Goal: Entertainment & Leisure: Consume media (video, audio)

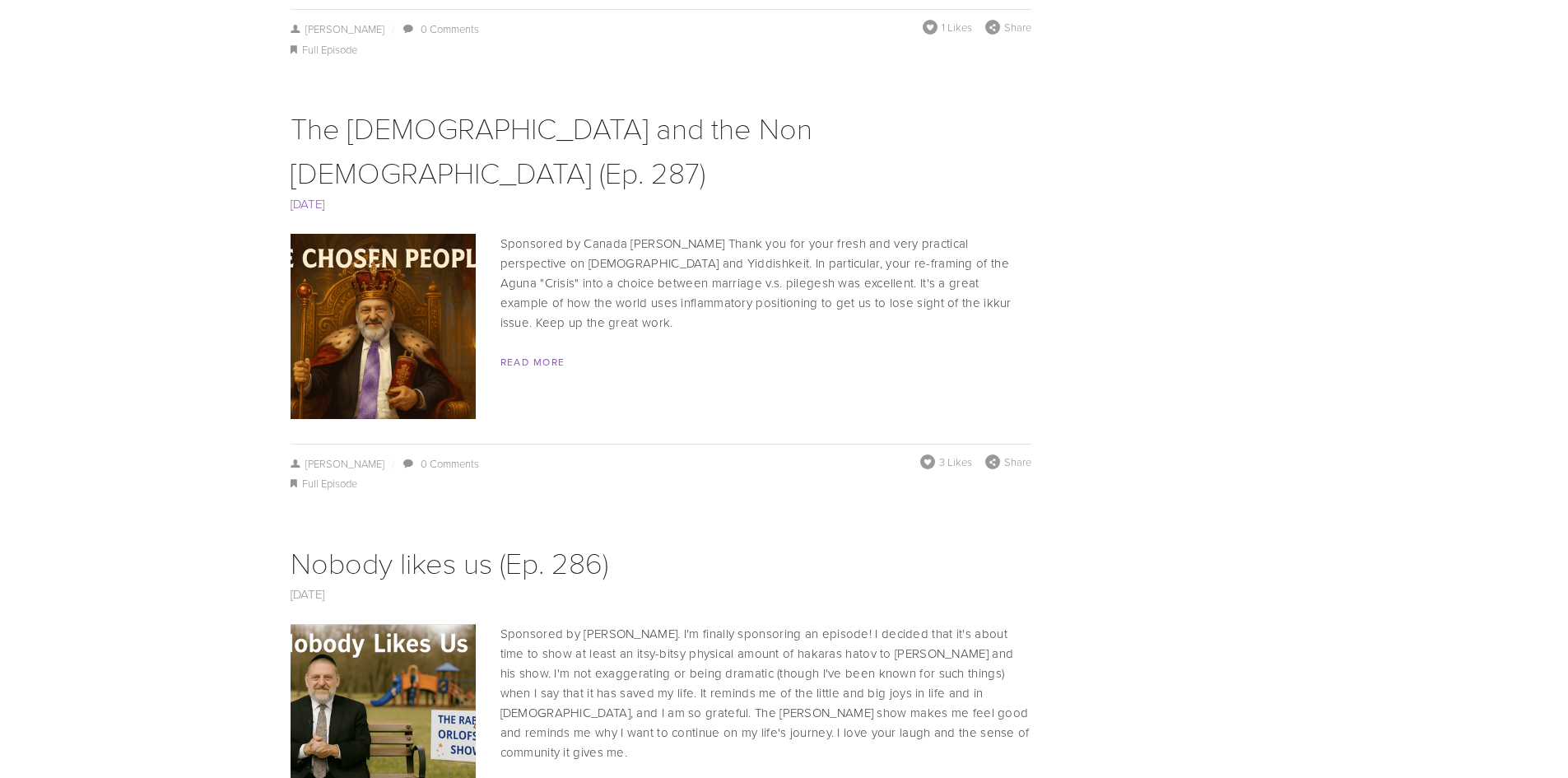
scroll to position [3457, 0]
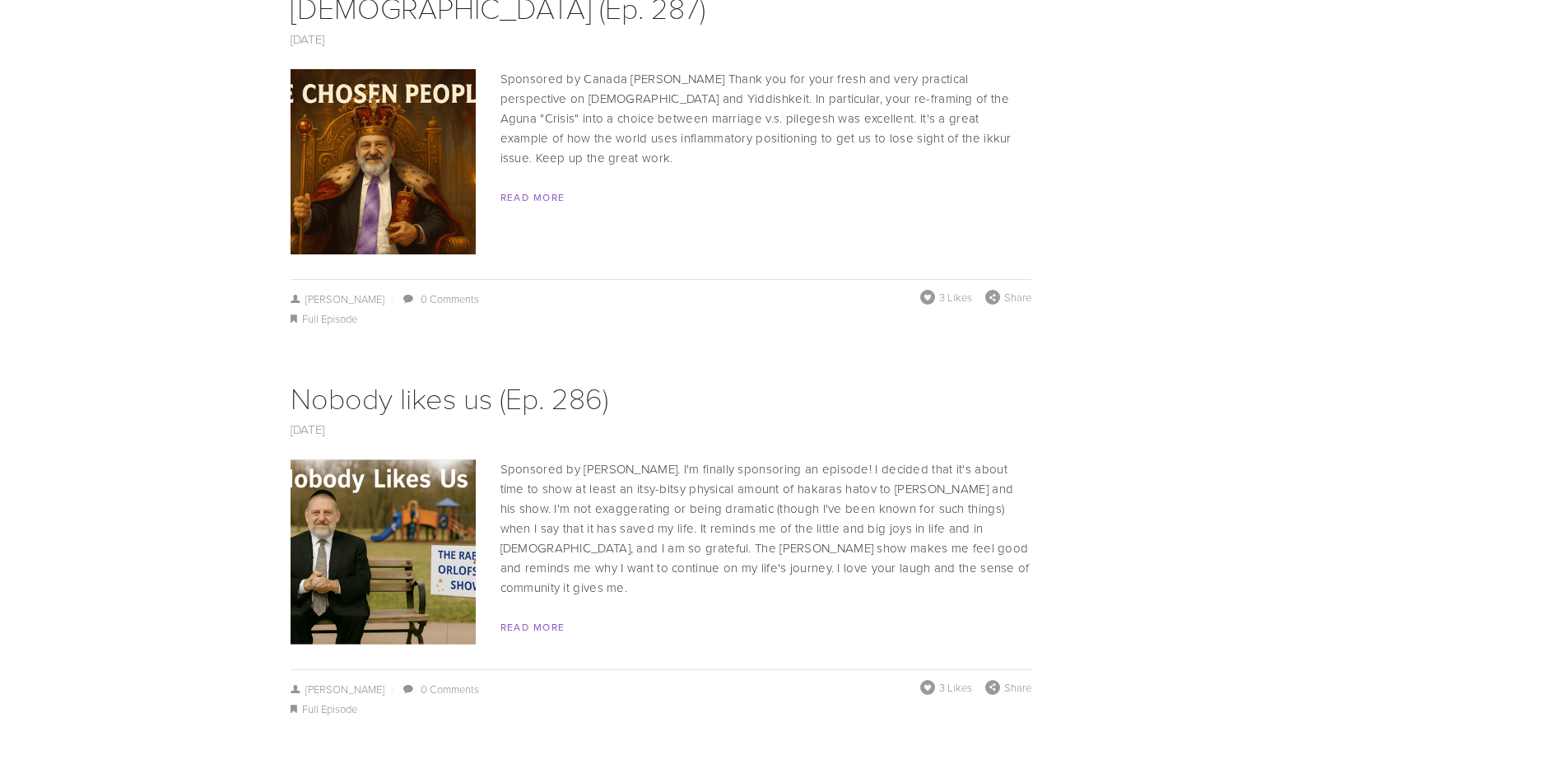
click at [318, 472] on img at bounding box center [382, 552] width 277 height 185
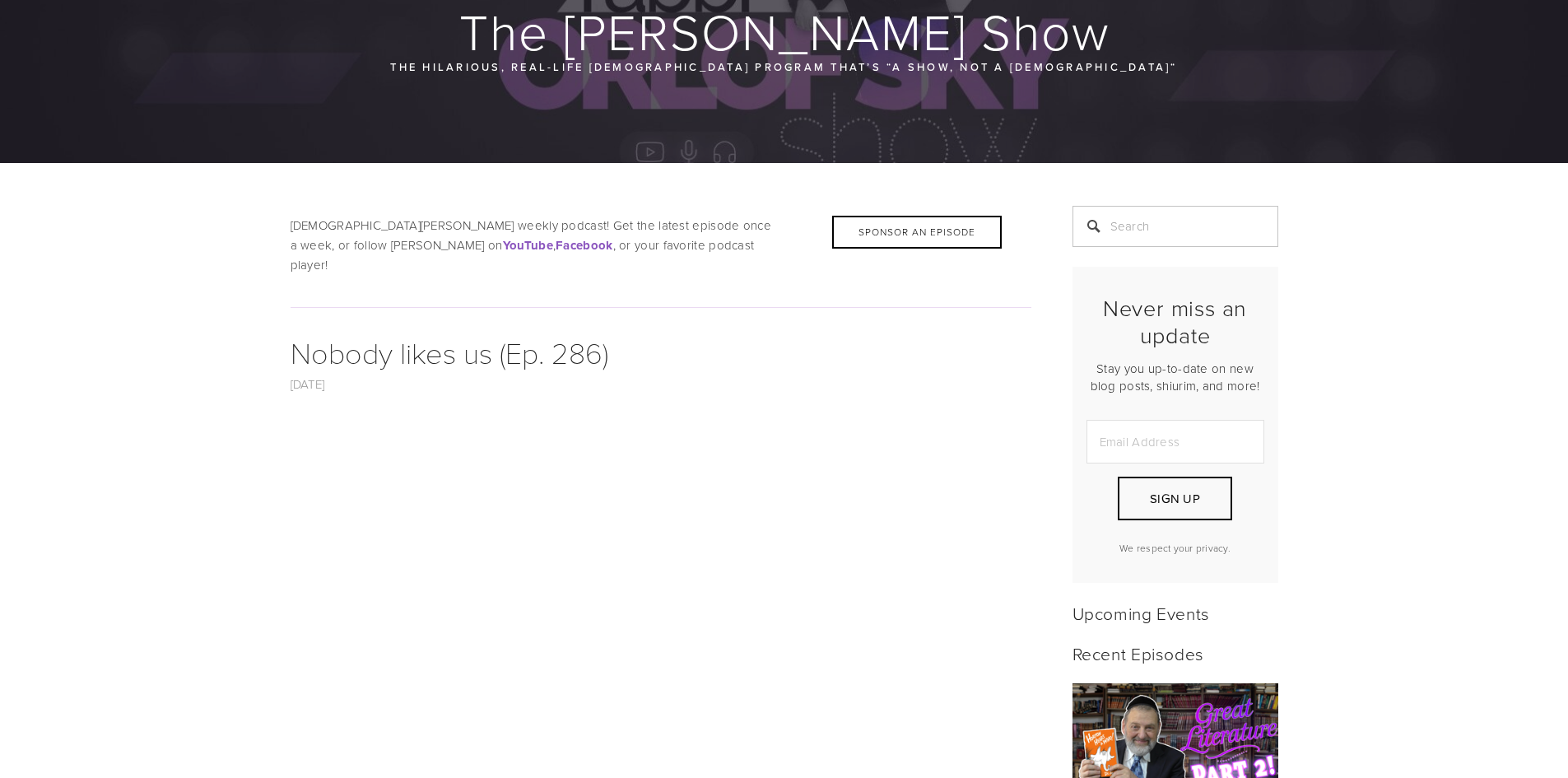
scroll to position [329, 0]
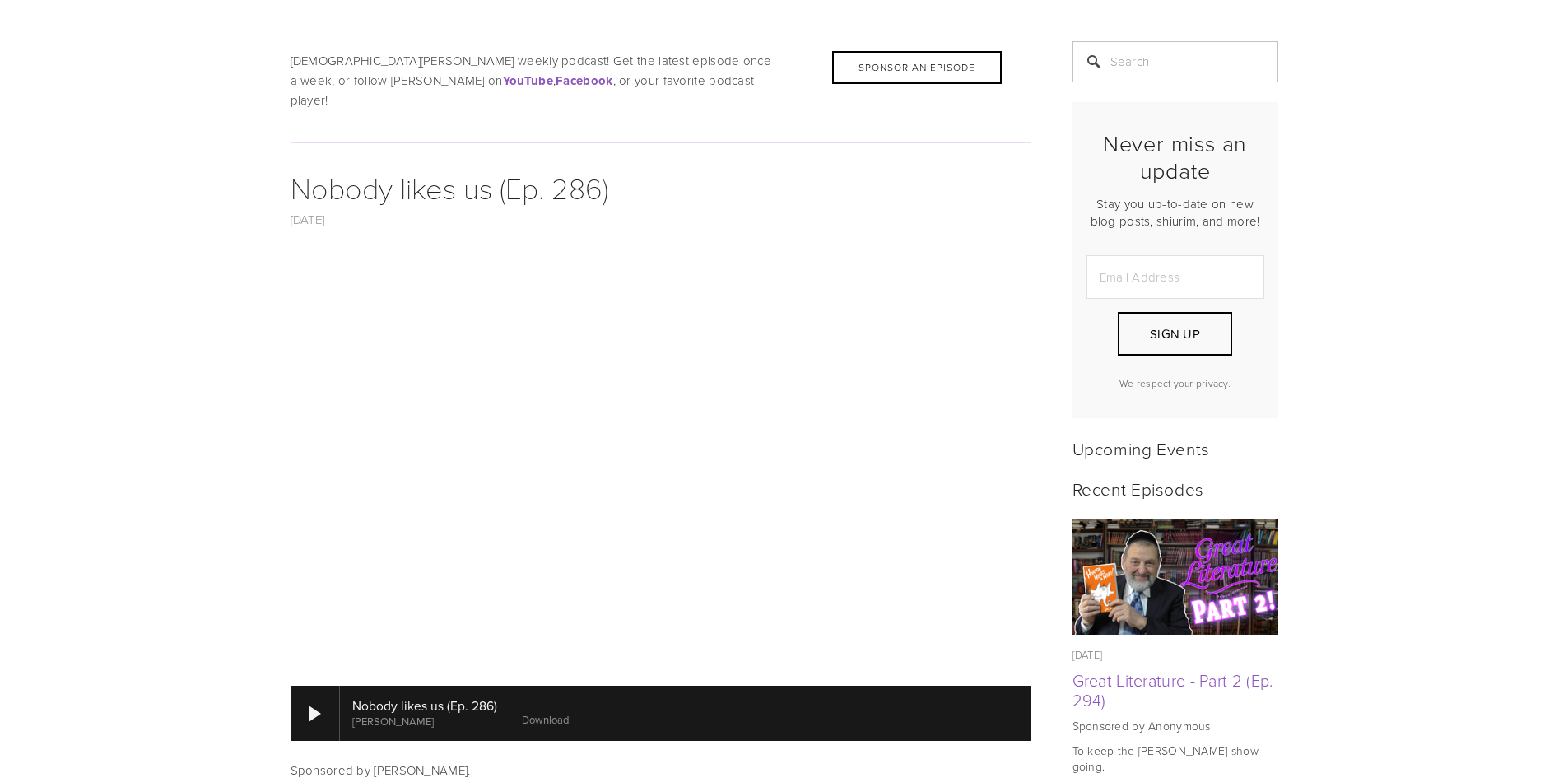
drag, startPoint x: 725, startPoint y: 230, endPoint x: 60, endPoint y: 633, distance: 777.6
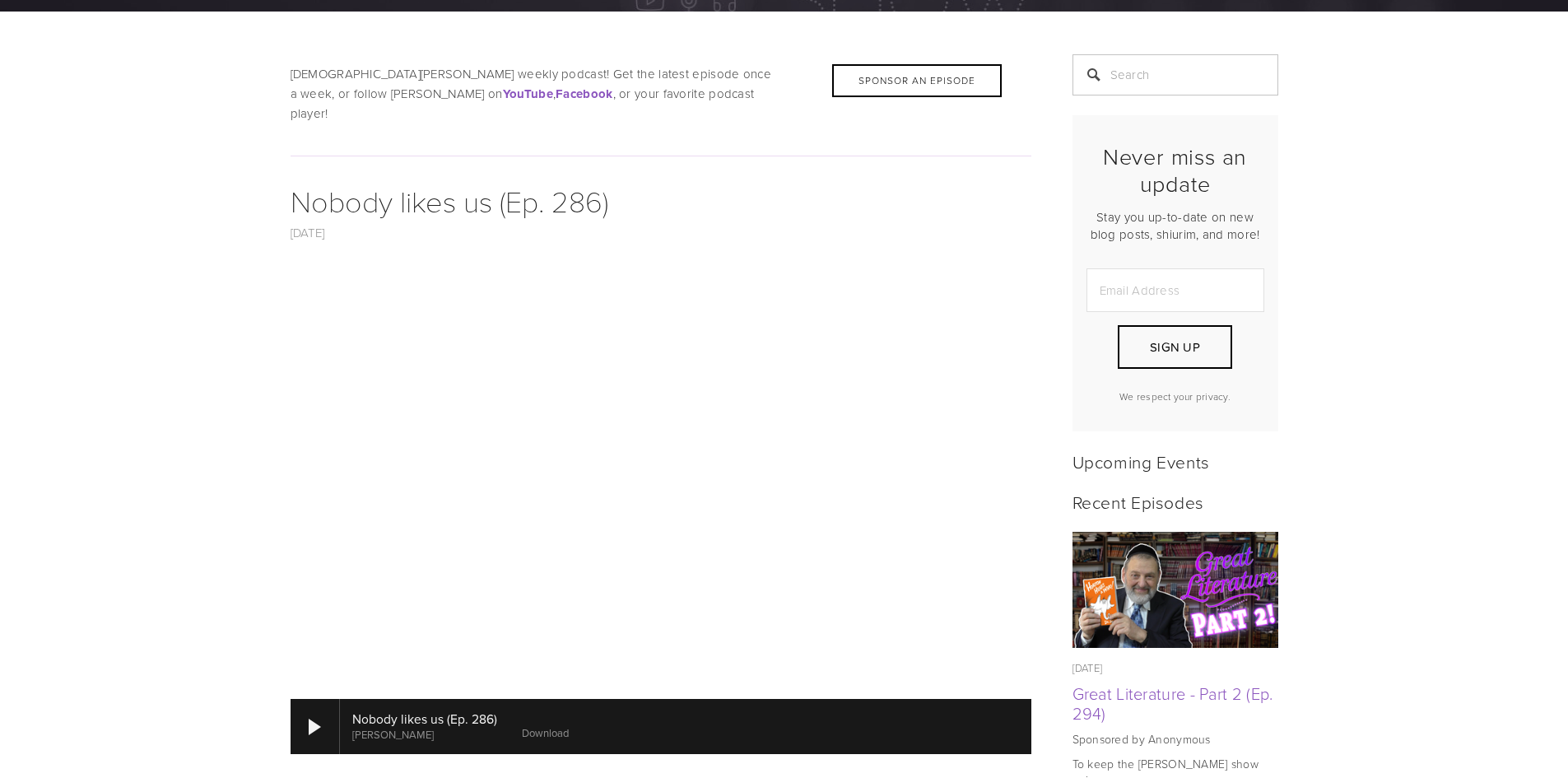
scroll to position [0, 0]
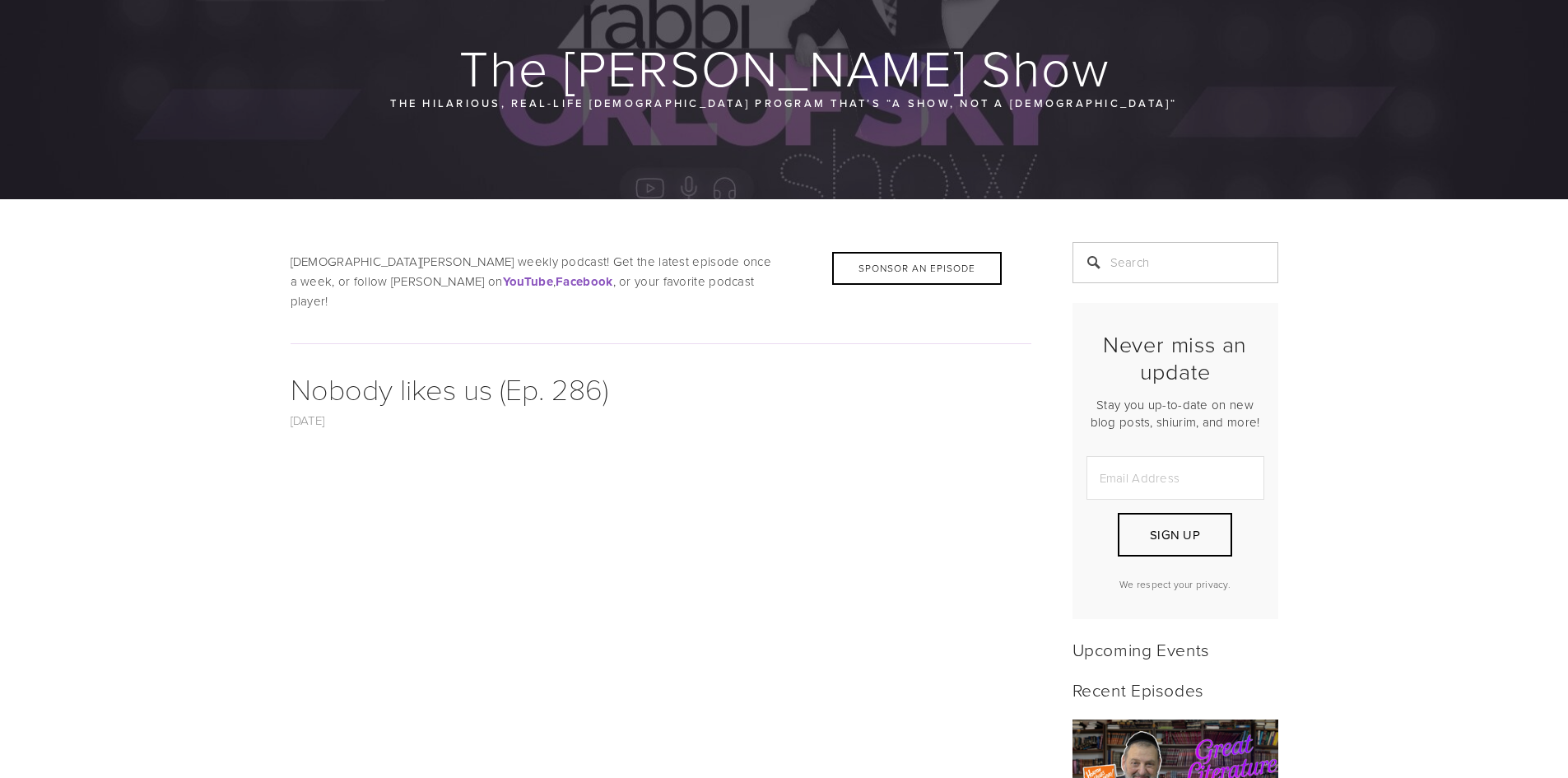
scroll to position [165, 0]
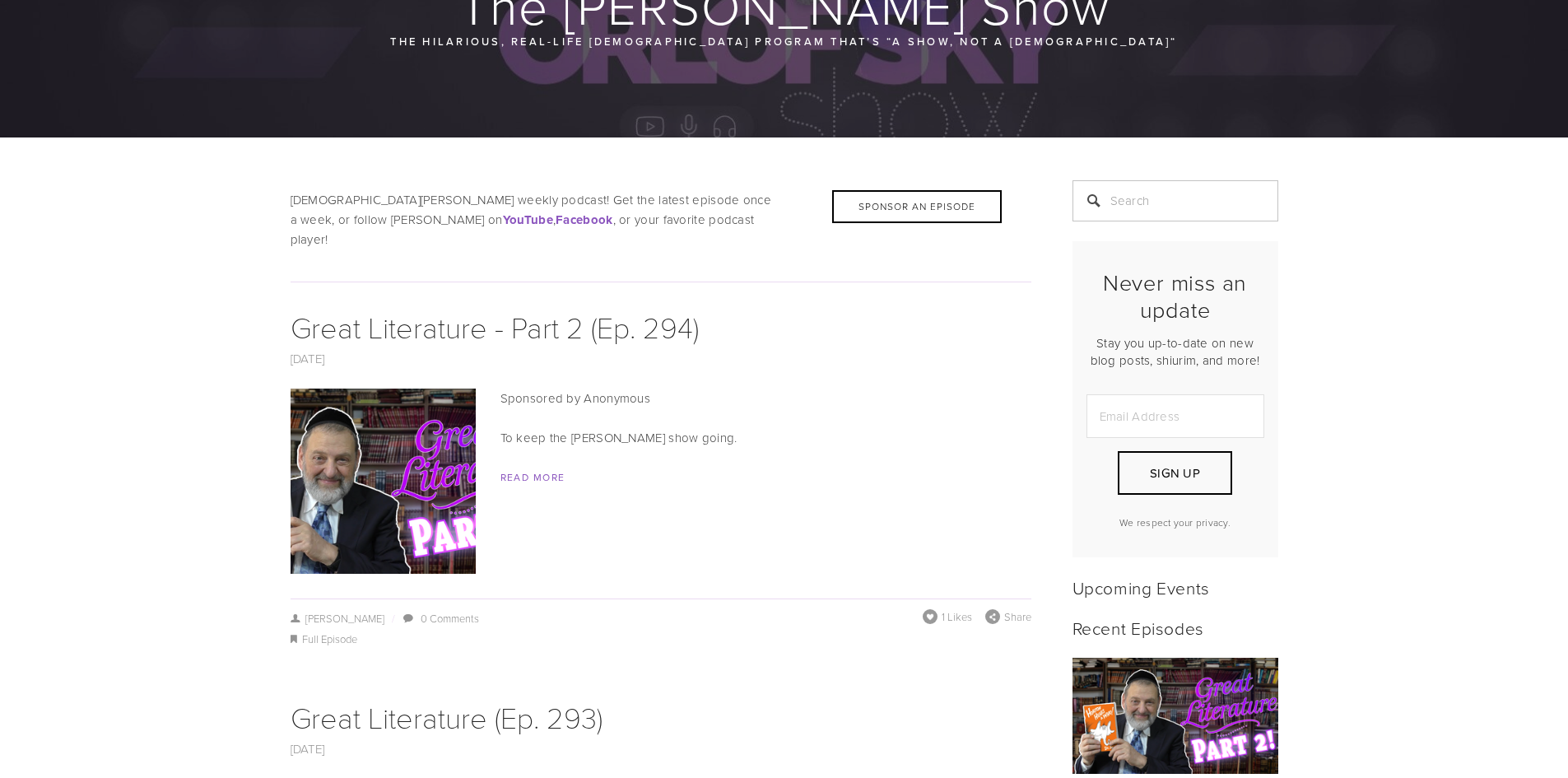
scroll to position [165, 0]
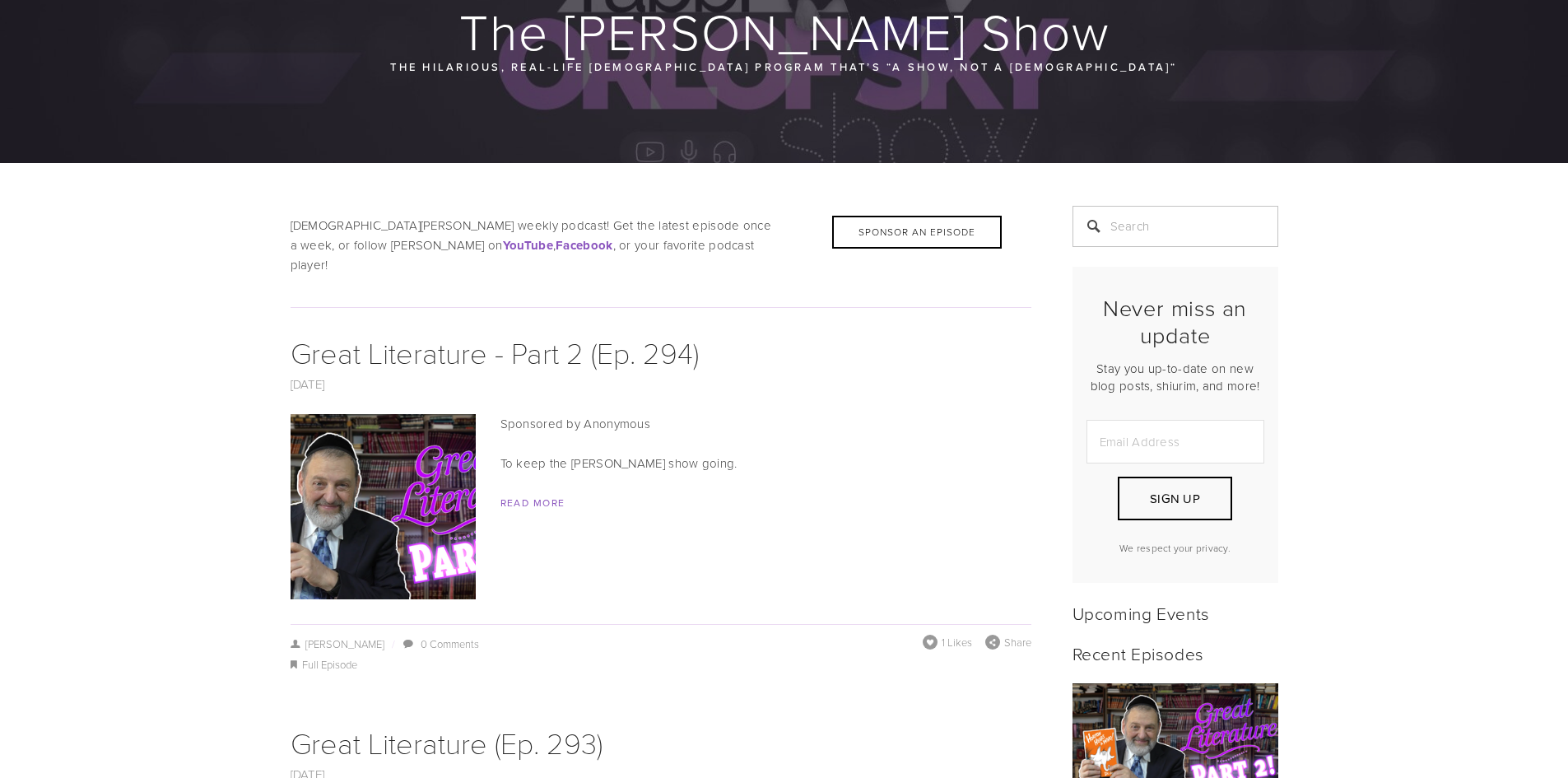
drag, startPoint x: 25, startPoint y: 116, endPoint x: 33, endPoint y: -32, distance: 148.2
drag, startPoint x: 33, startPoint y: -32, endPoint x: 368, endPoint y: 158, distance: 385.1
click at [368, 158] on div at bounding box center [784, 40] width 1568 height 246
click at [503, 242] on strong "YouTube" at bounding box center [528, 246] width 50 height 19
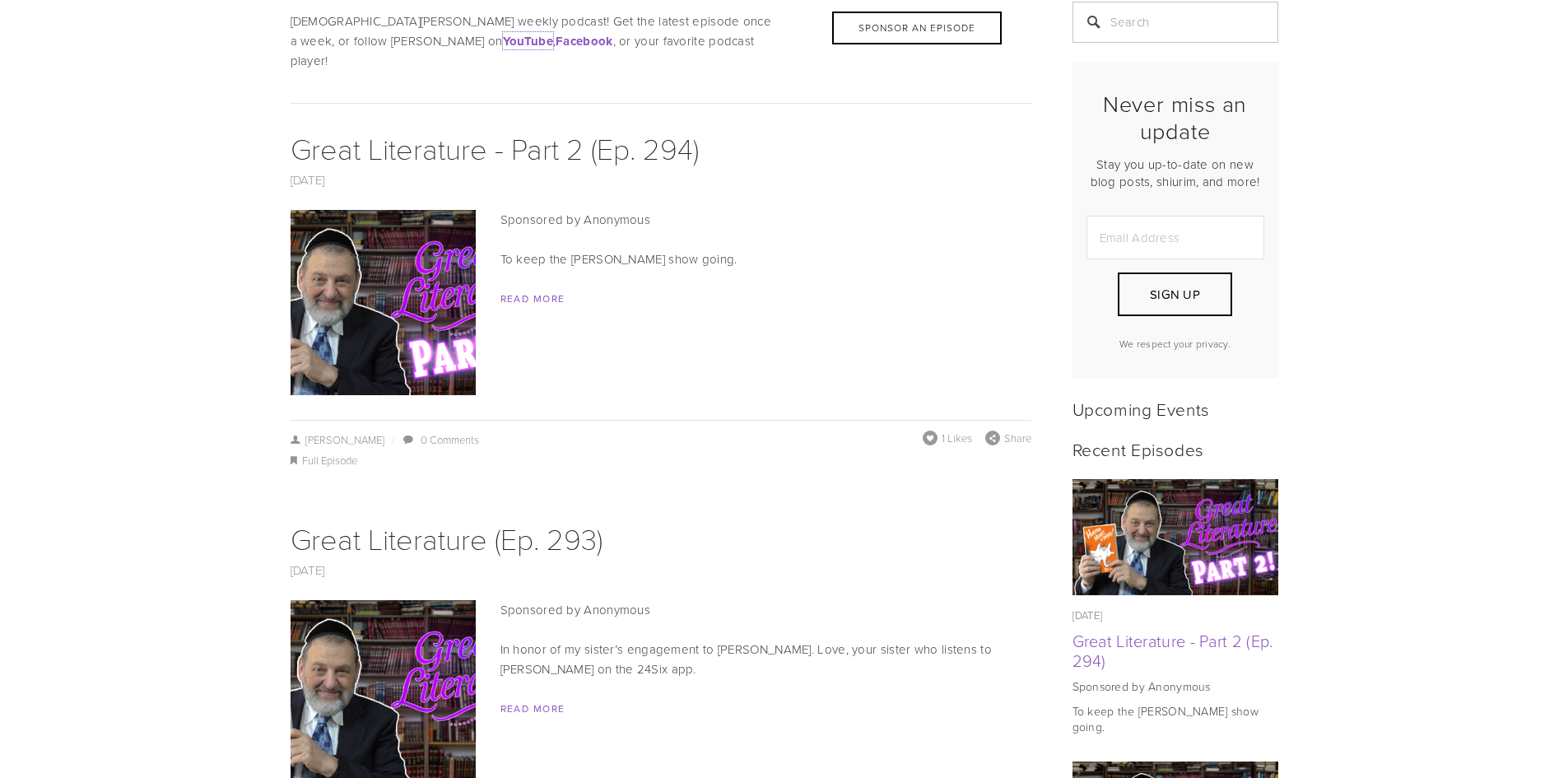
scroll to position [329, 0]
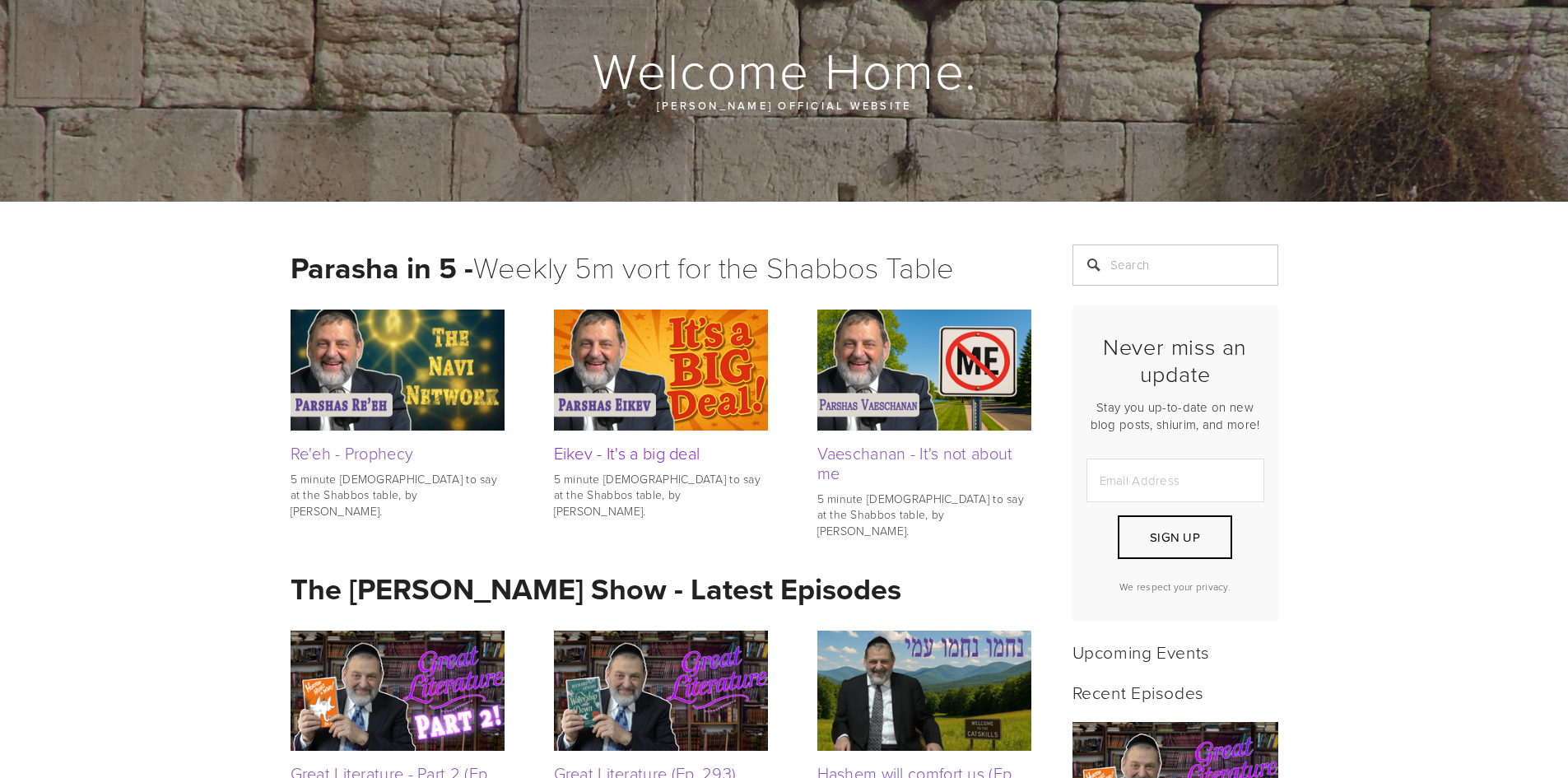
scroll to position [165, 0]
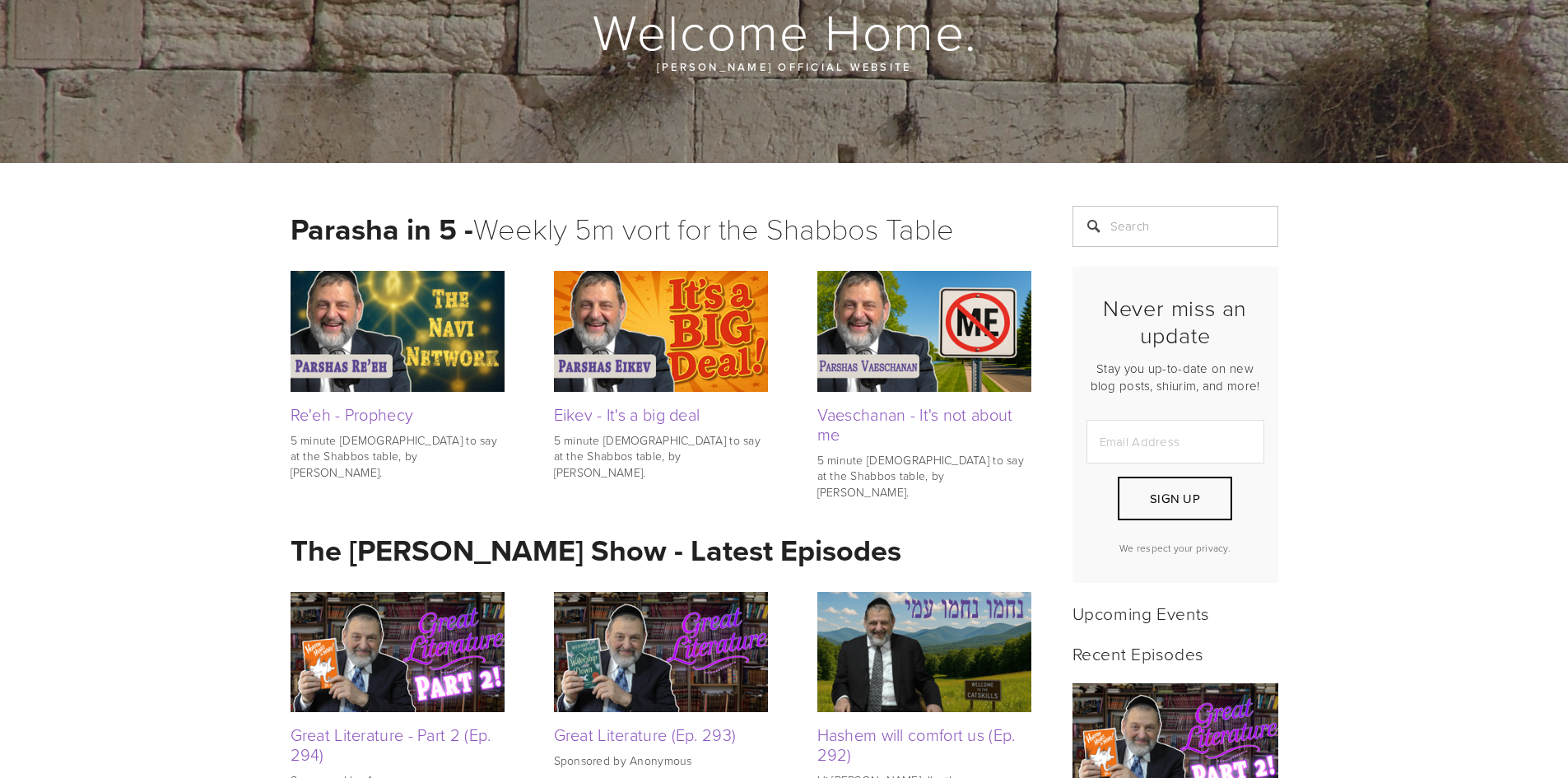
drag, startPoint x: 683, startPoint y: 591, endPoint x: 693, endPoint y: 588, distance: 10.4
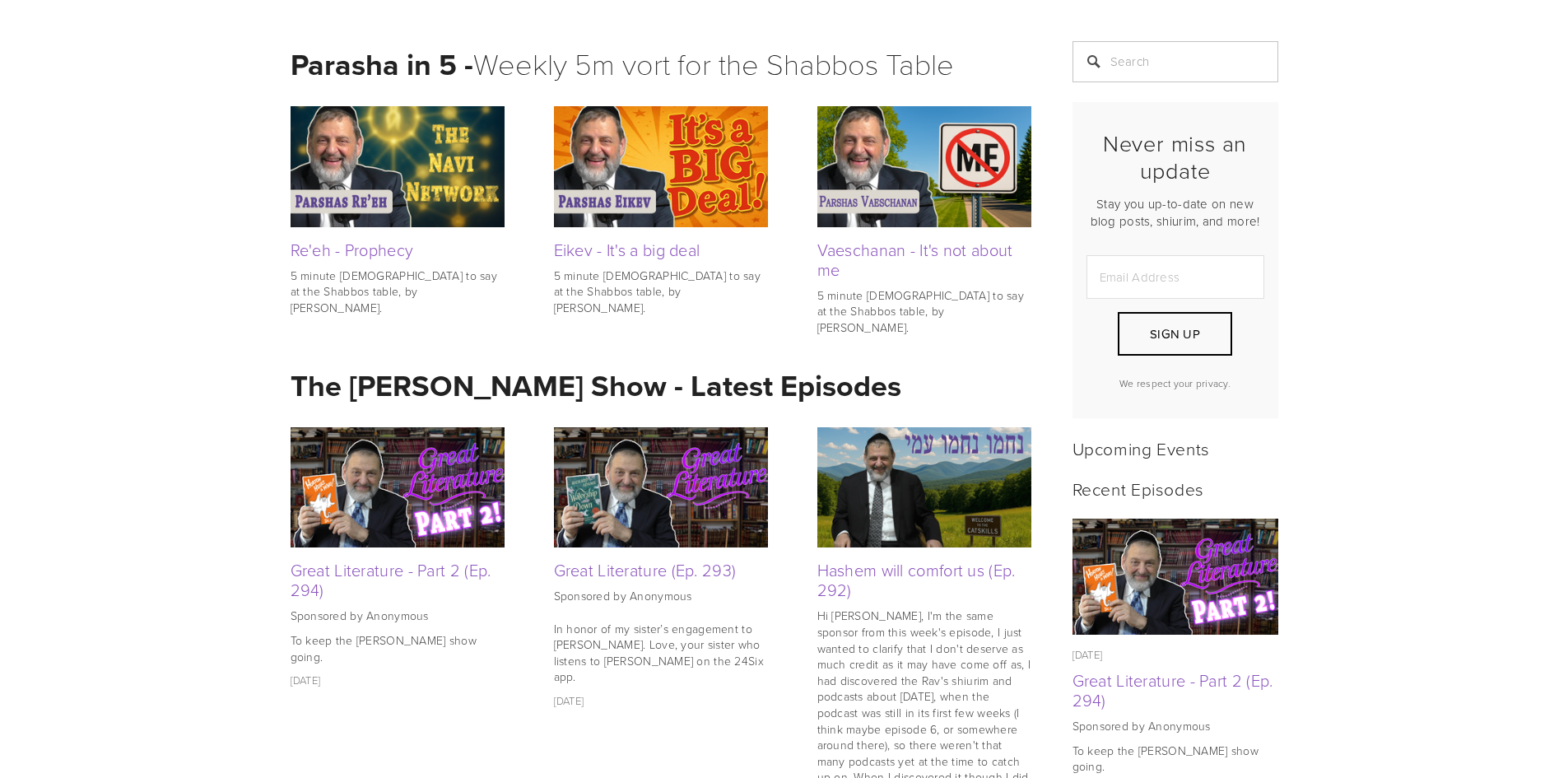
drag, startPoint x: 693, startPoint y: 588, endPoint x: 194, endPoint y: 607, distance: 499.4
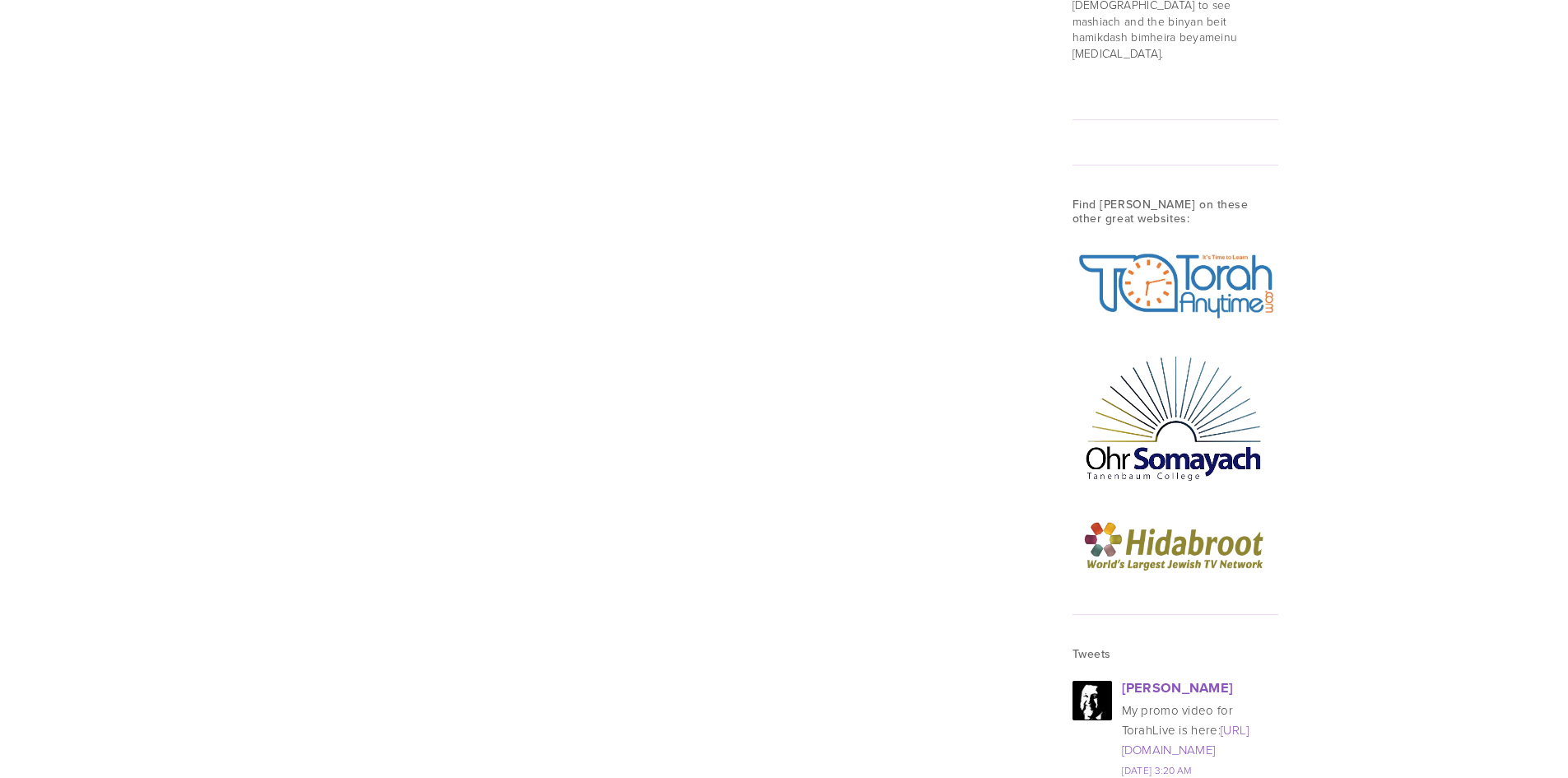
scroll to position [1975, 0]
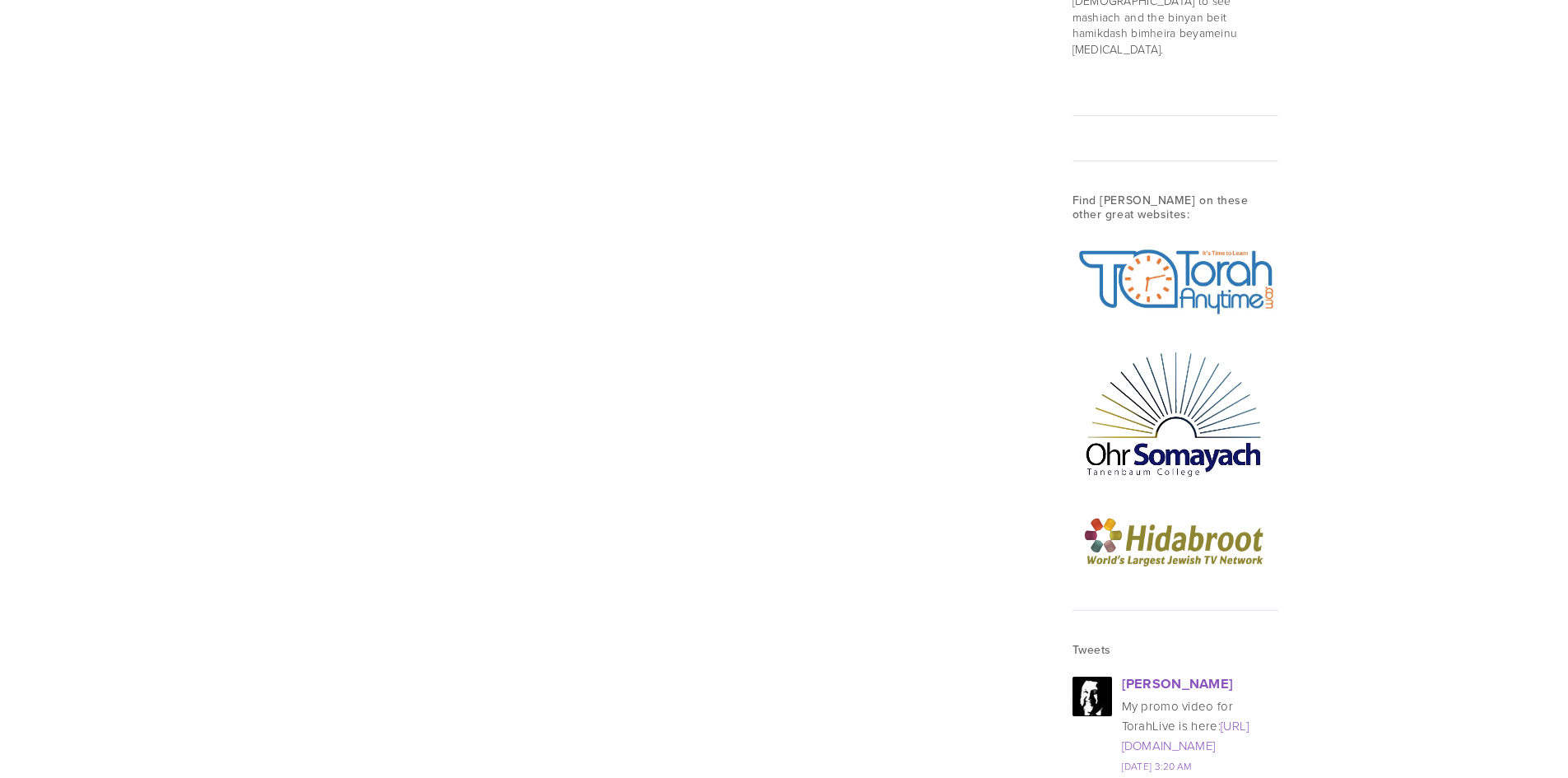
click at [1144, 399] on img at bounding box center [1176, 412] width 206 height 143
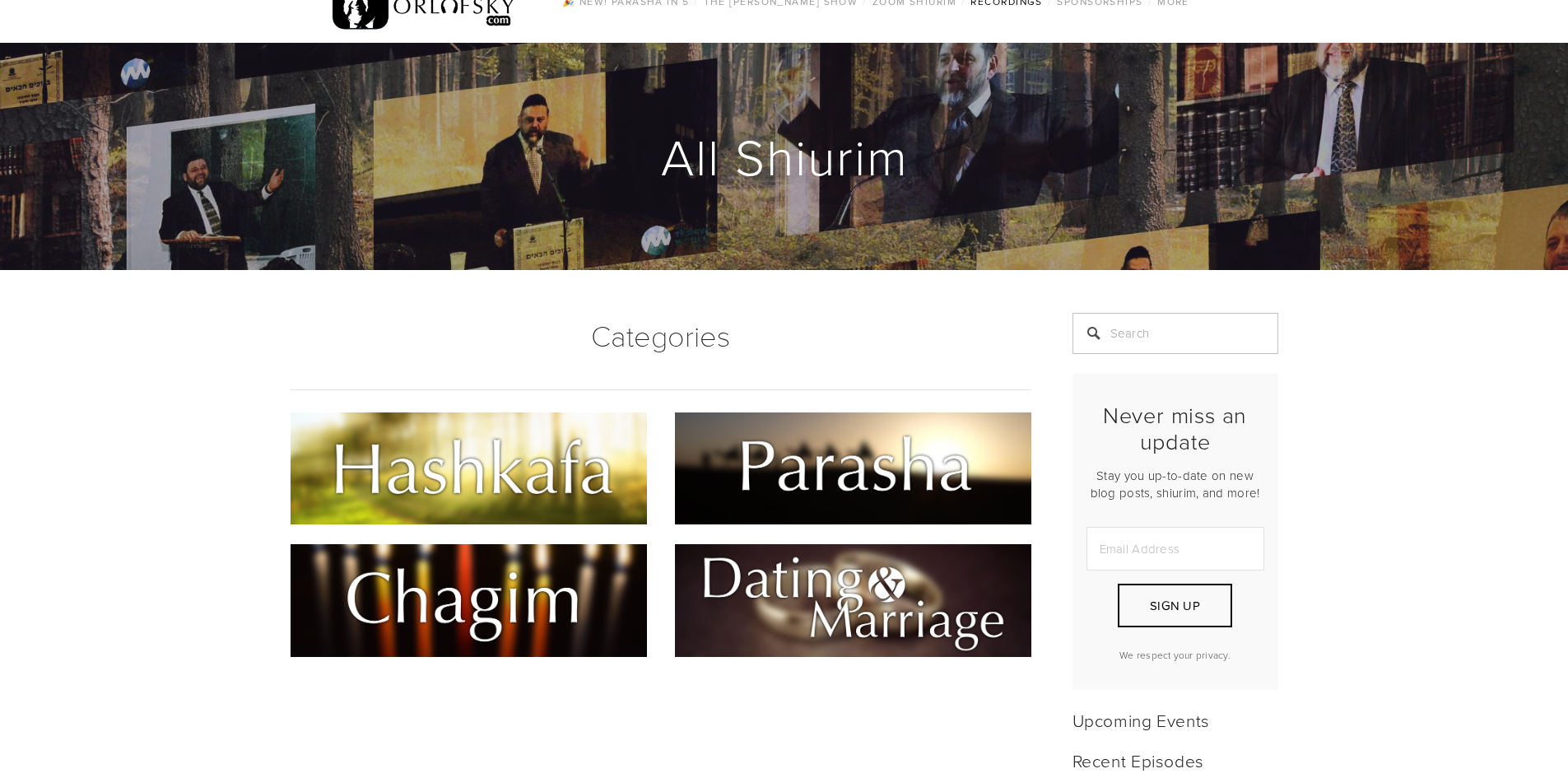
scroll to position [0, 0]
